Goal: Task Accomplishment & Management: Use online tool/utility

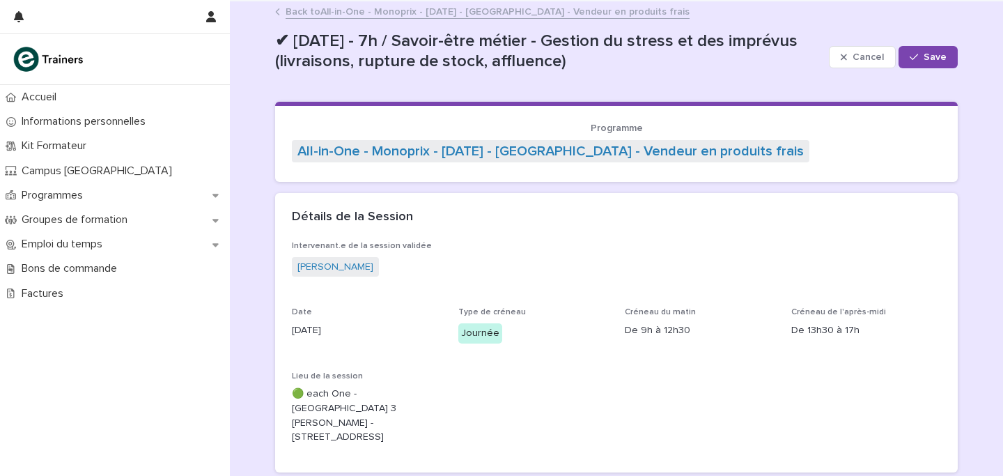
click at [443, 8] on link "Back to All-in-One - Monoprix - [DATE] - [GEOGRAPHIC_DATA] - Vendeur en produit…" at bounding box center [488, 11] width 404 height 16
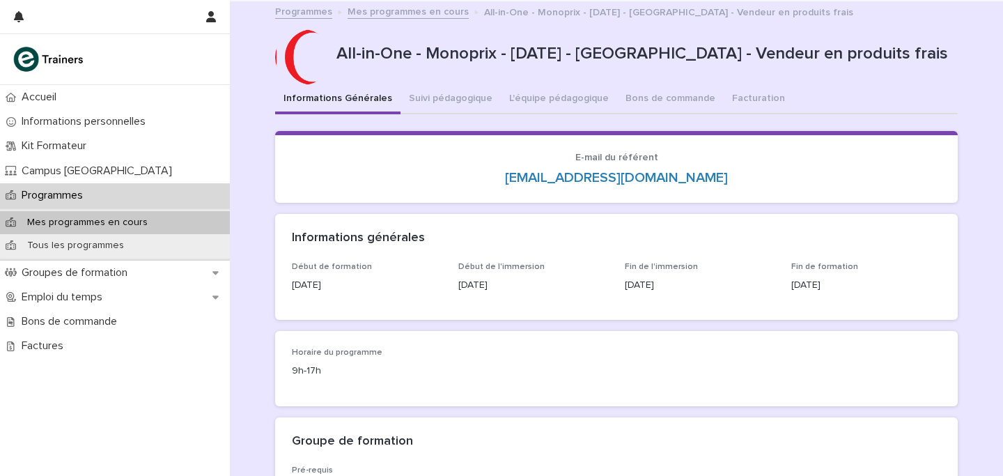
click at [404, 10] on link "Mes programmes en cours" at bounding box center [408, 11] width 121 height 16
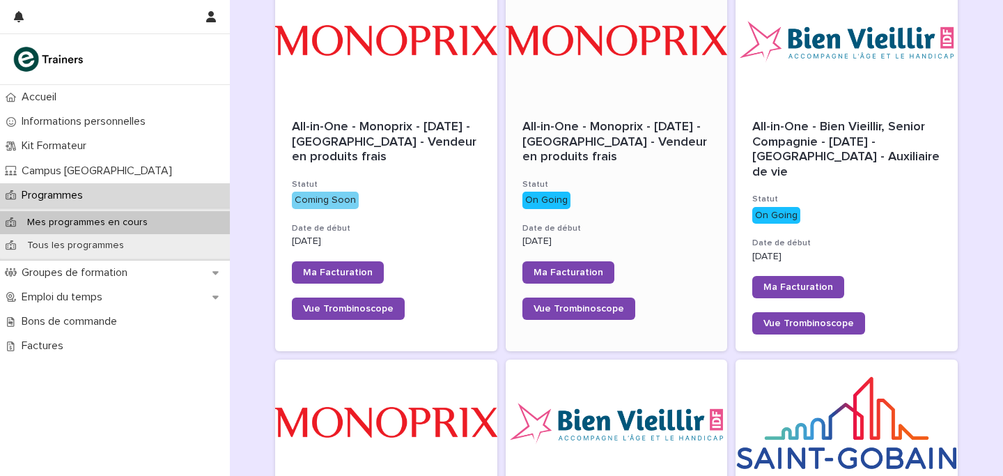
scroll to position [286, 0]
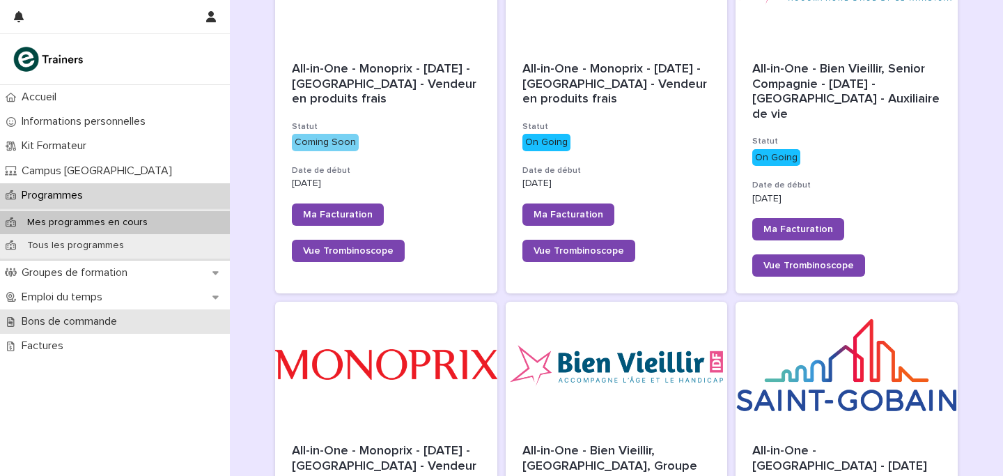
click at [50, 320] on p "Bons de commande" at bounding box center [72, 321] width 112 height 13
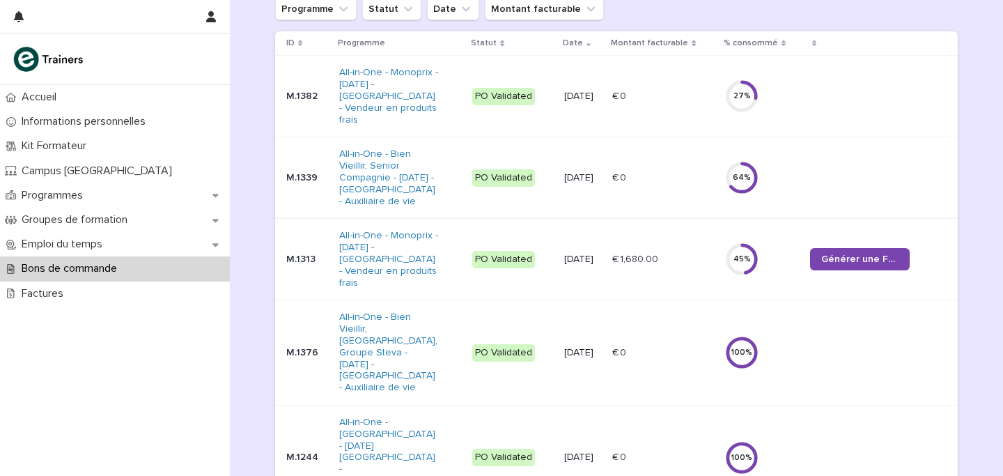
scroll to position [205, 0]
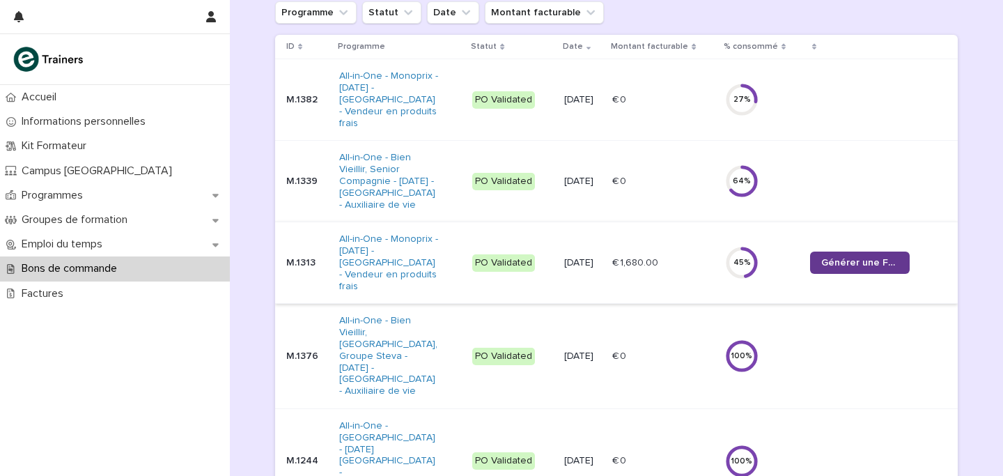
click at [821, 251] on link "Générer une Facture" at bounding box center [860, 262] width 100 height 22
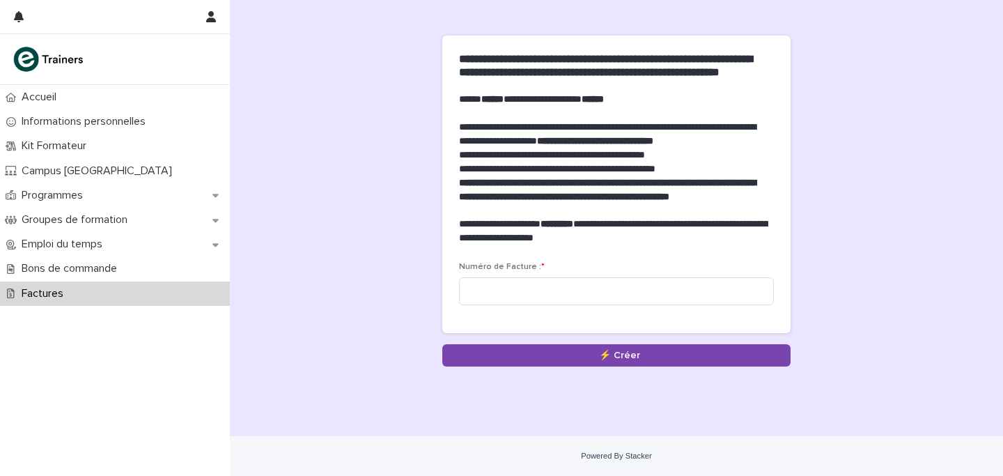
scroll to position [111, 0]
click at [567, 292] on input at bounding box center [616, 291] width 315 height 28
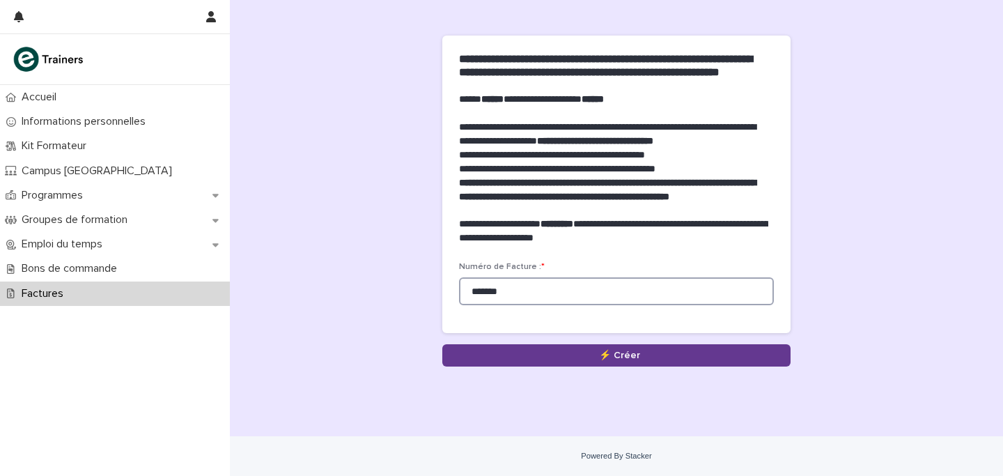
type input "*******"
click at [577, 364] on button "Save" at bounding box center [616, 355] width 348 height 22
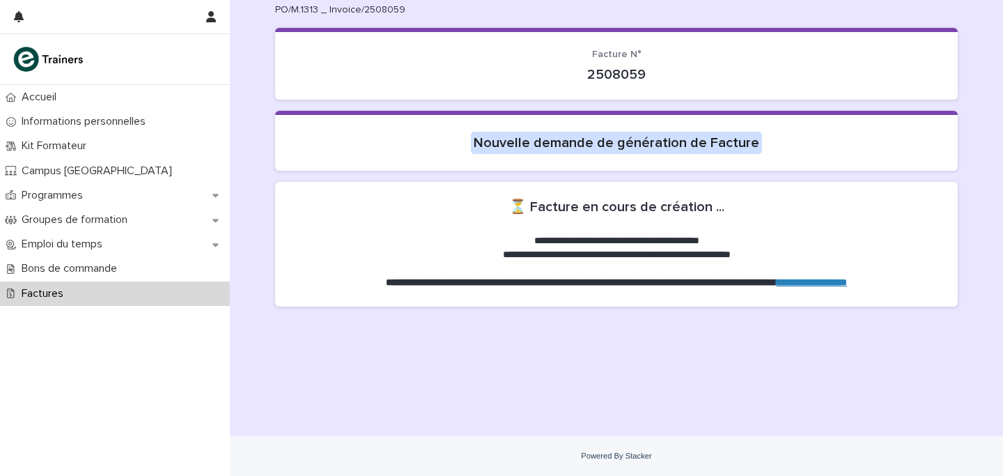
scroll to position [3, 0]
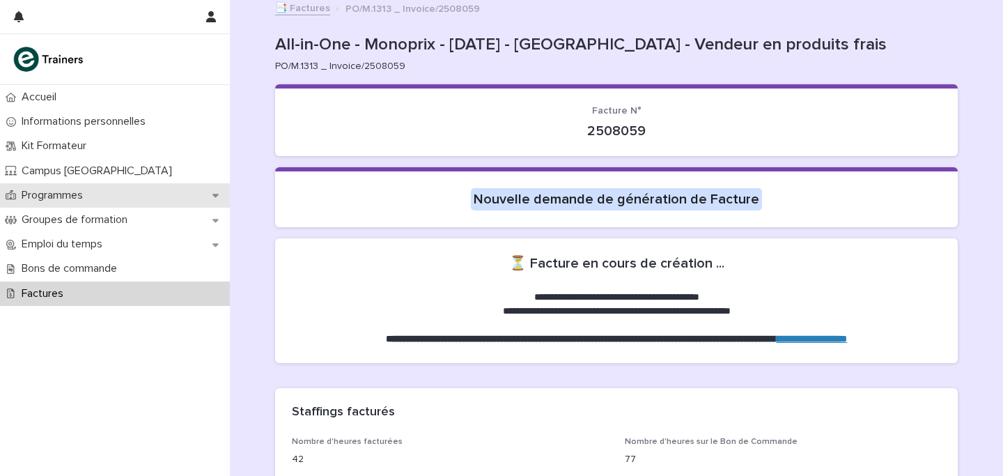
click at [79, 192] on p "Programmes" at bounding box center [55, 195] width 78 height 13
